Goal: Information Seeking & Learning: Learn about a topic

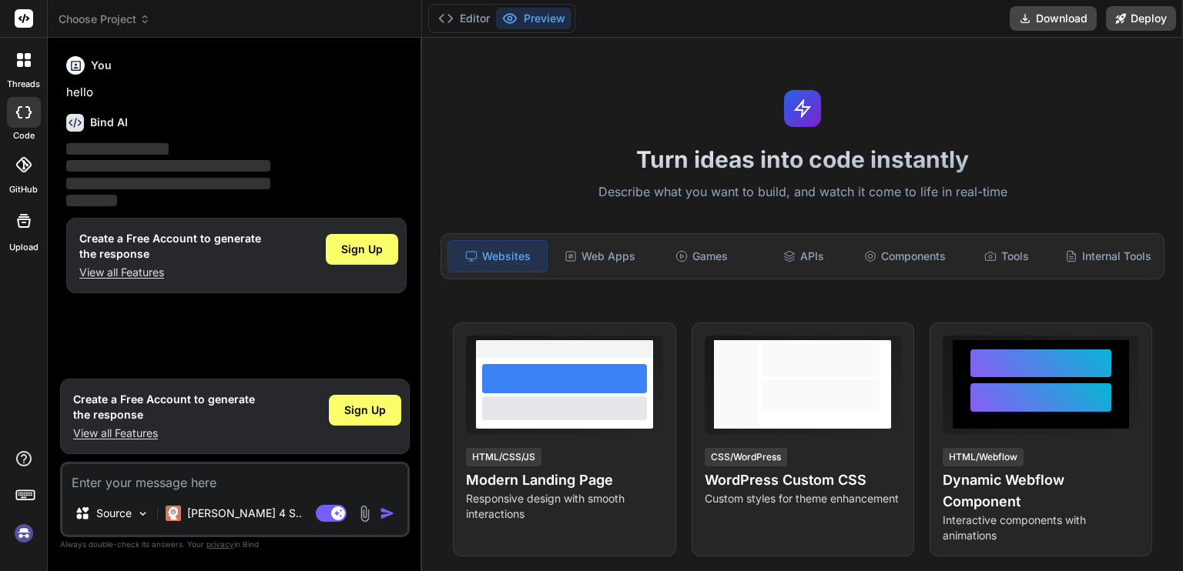
type textarea "x"
click at [157, 477] on textarea at bounding box center [234, 478] width 345 height 28
click at [611, 258] on div "Web Apps" at bounding box center [600, 256] width 99 height 32
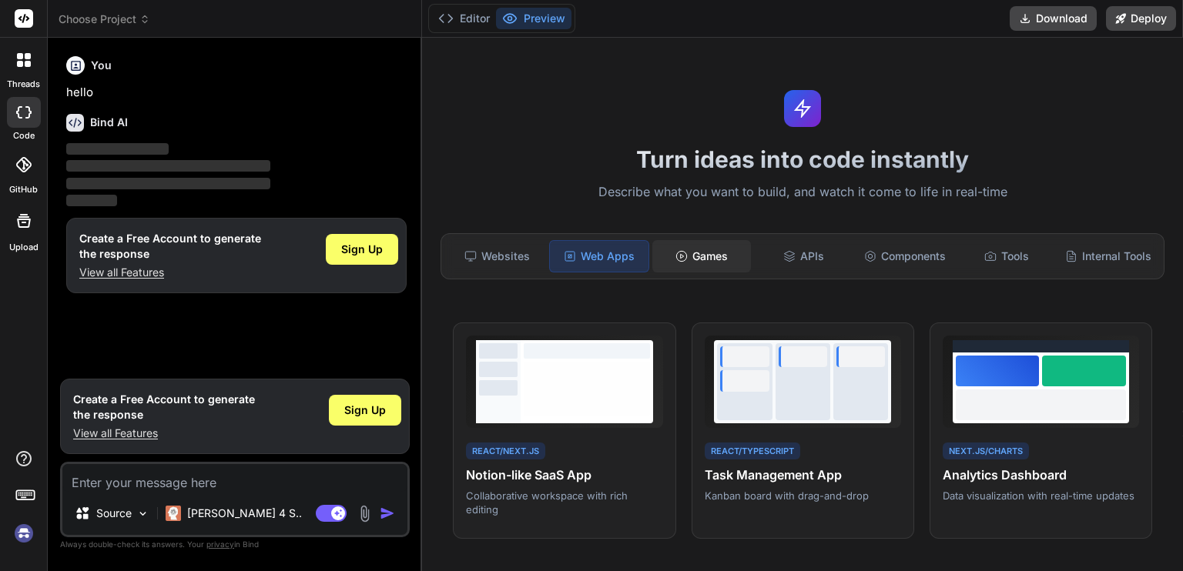
click at [685, 260] on div "Games" at bounding box center [701, 256] width 99 height 32
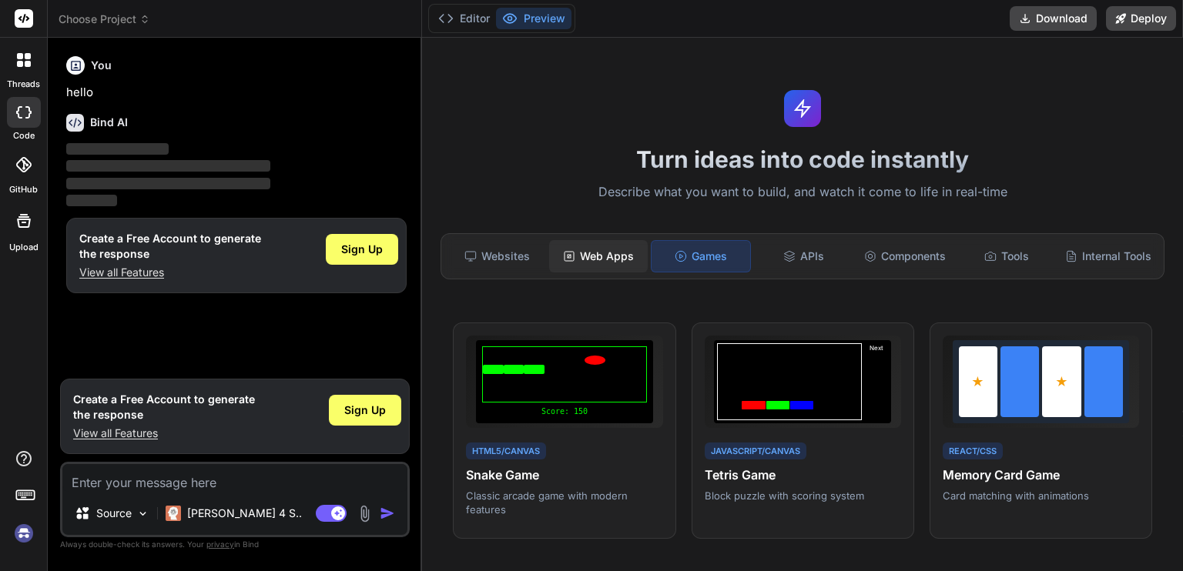
click at [610, 255] on div "Web Apps" at bounding box center [598, 256] width 99 height 32
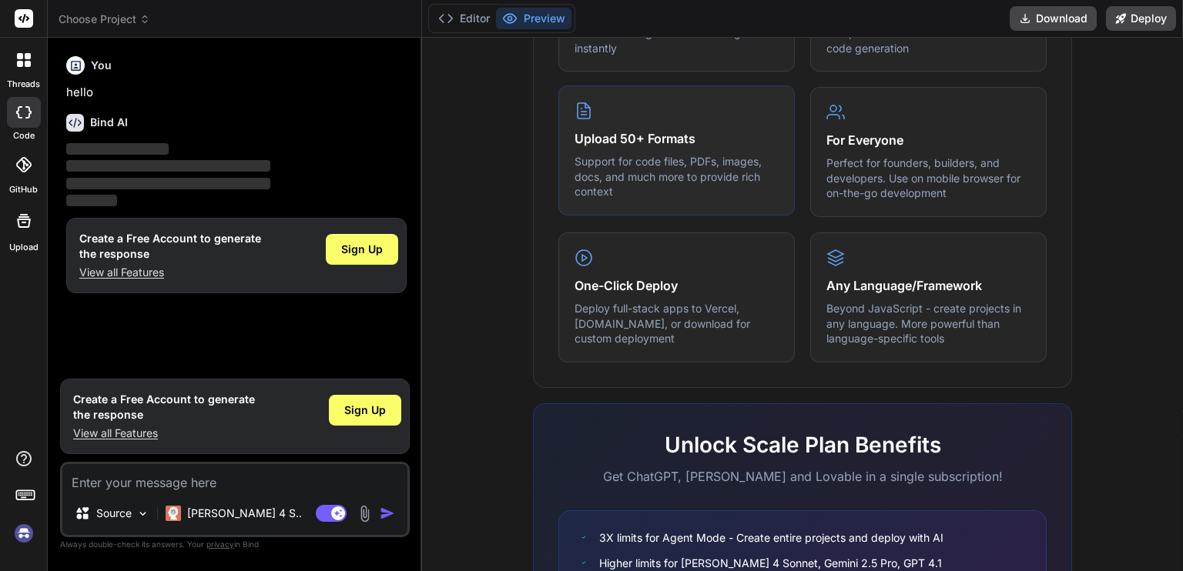
scroll to position [925, 0]
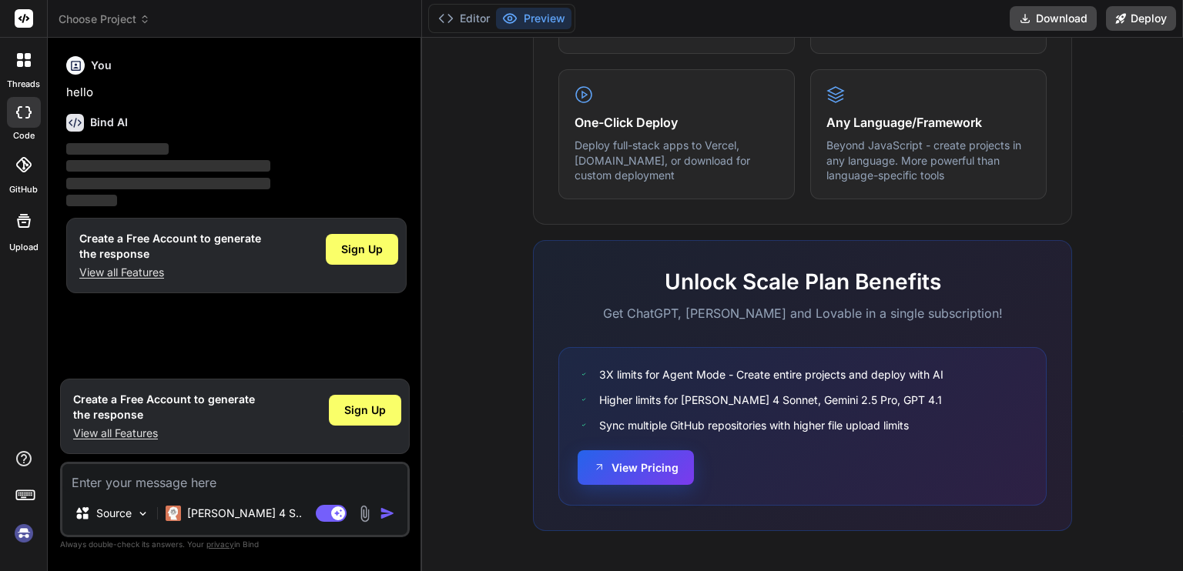
click at [632, 469] on button "View Pricing" at bounding box center [636, 468] width 116 height 35
